Goal: Navigation & Orientation: Find specific page/section

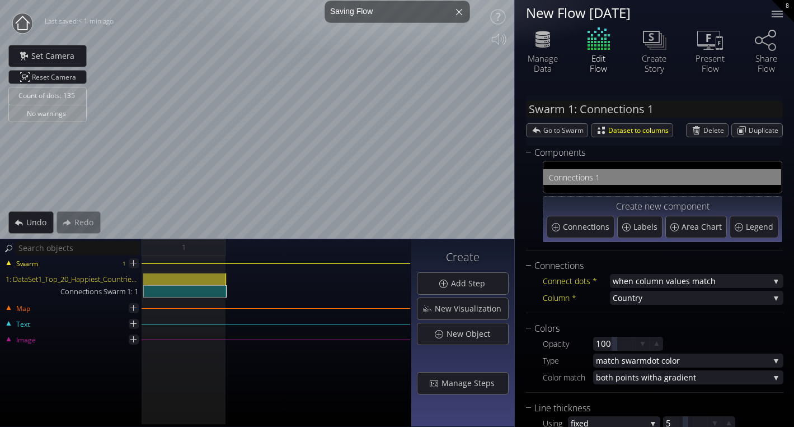
click at [30, 22] on circle at bounding box center [22, 23] width 20 height 20
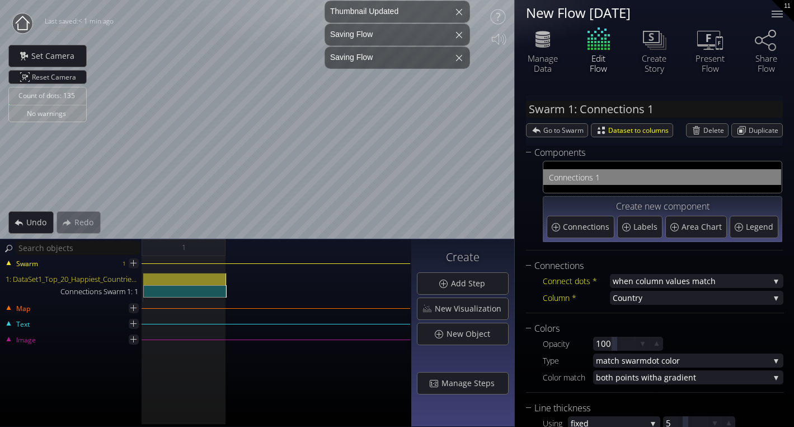
click at [21, 24] on circle at bounding box center [22, 23] width 20 height 20
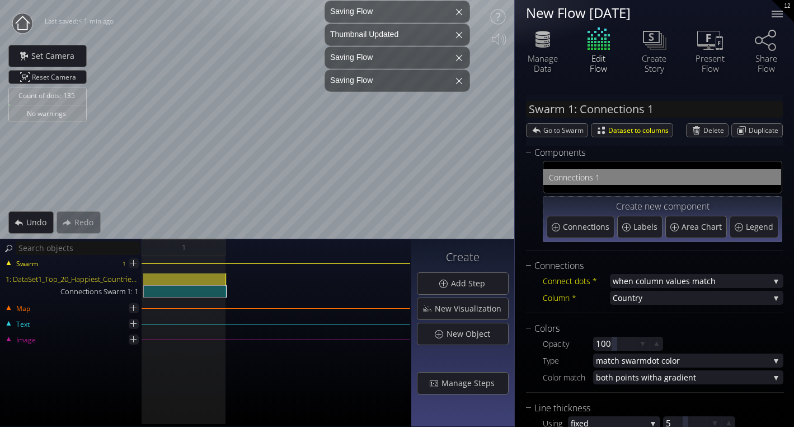
click at [21, 24] on circle at bounding box center [22, 23] width 20 height 20
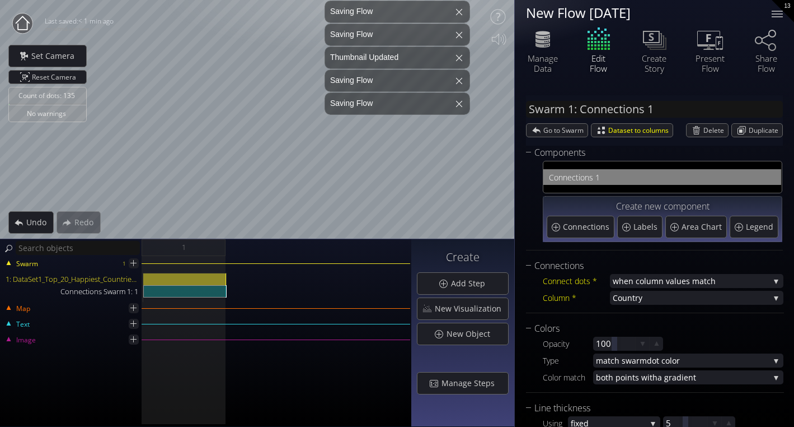
click at [21, 24] on circle at bounding box center [22, 23] width 20 height 20
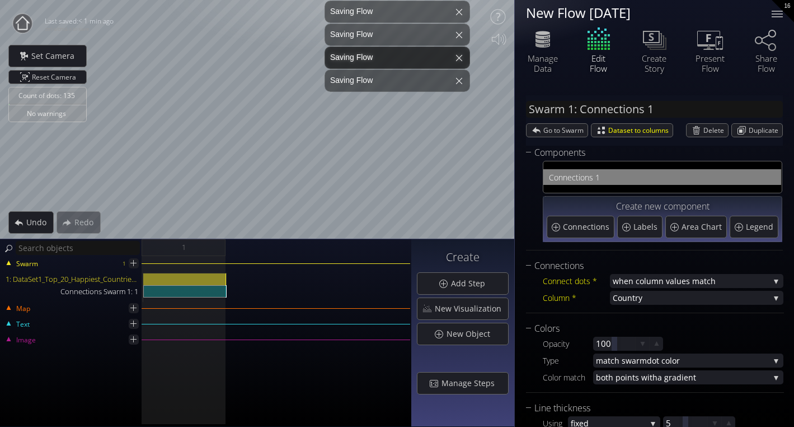
click at [21, 24] on circle at bounding box center [23, 23] width 20 height 20
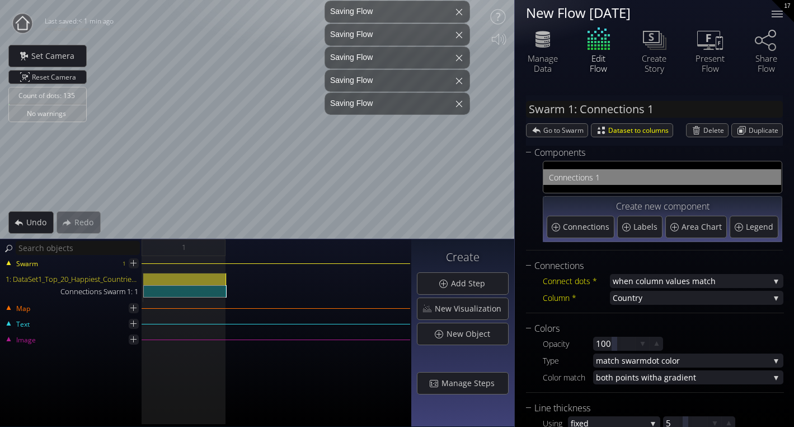
click at [21, 24] on circle at bounding box center [22, 23] width 20 height 20
